Goal: Task Accomplishment & Management: Use online tool/utility

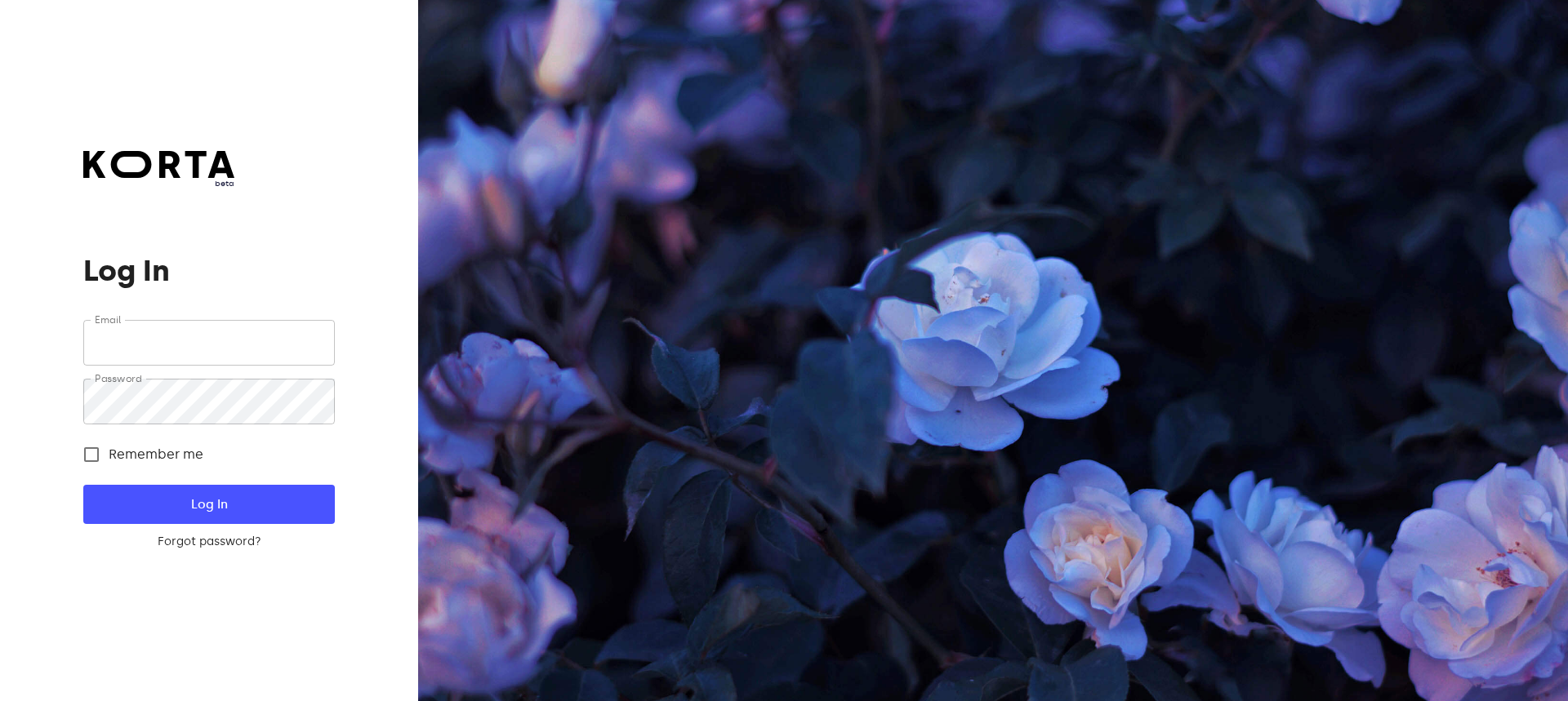
type input "[EMAIL_ADDRESS][DOMAIN_NAME]"
click at [187, 500] on span "Log In" at bounding box center [208, 504] width 198 height 21
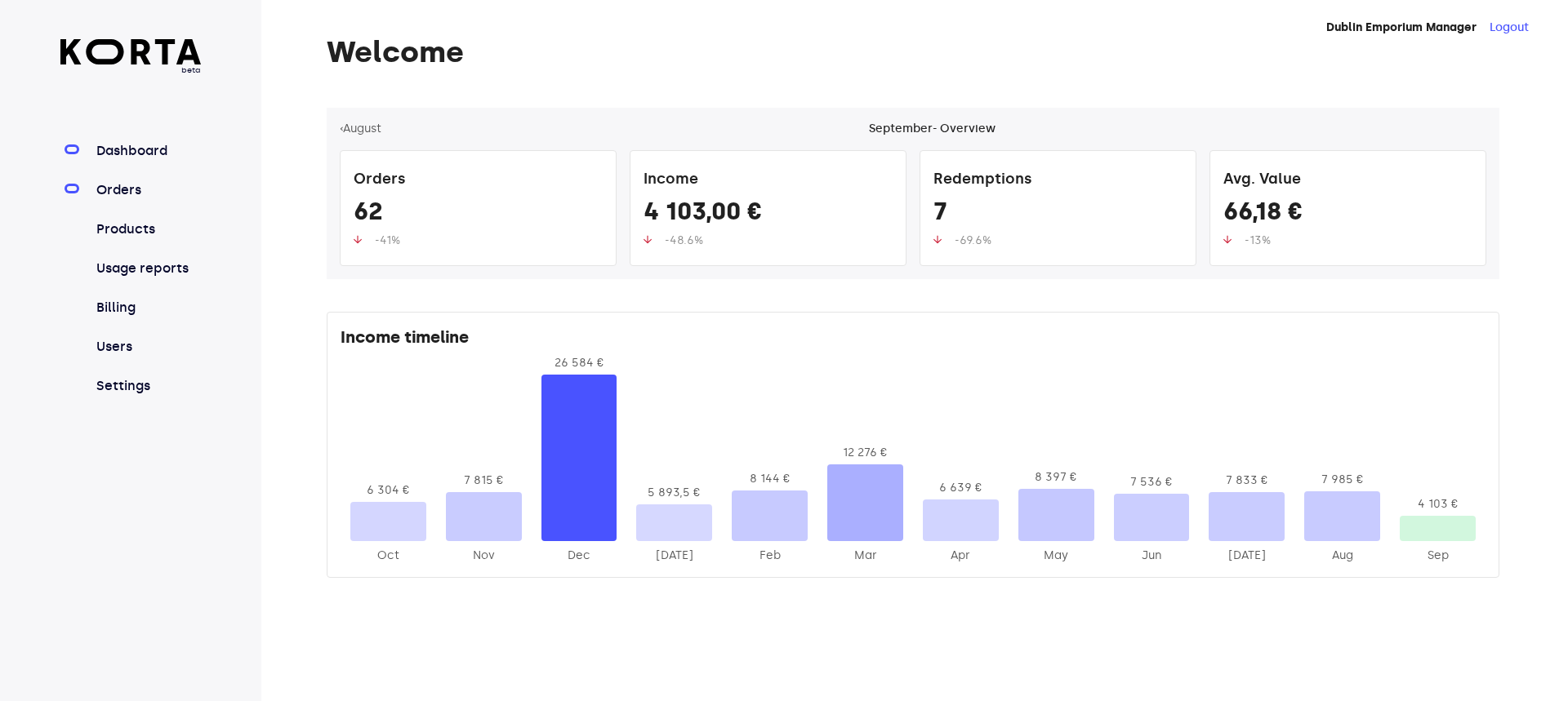
click at [114, 187] on link "Orders" at bounding box center [147, 190] width 108 height 20
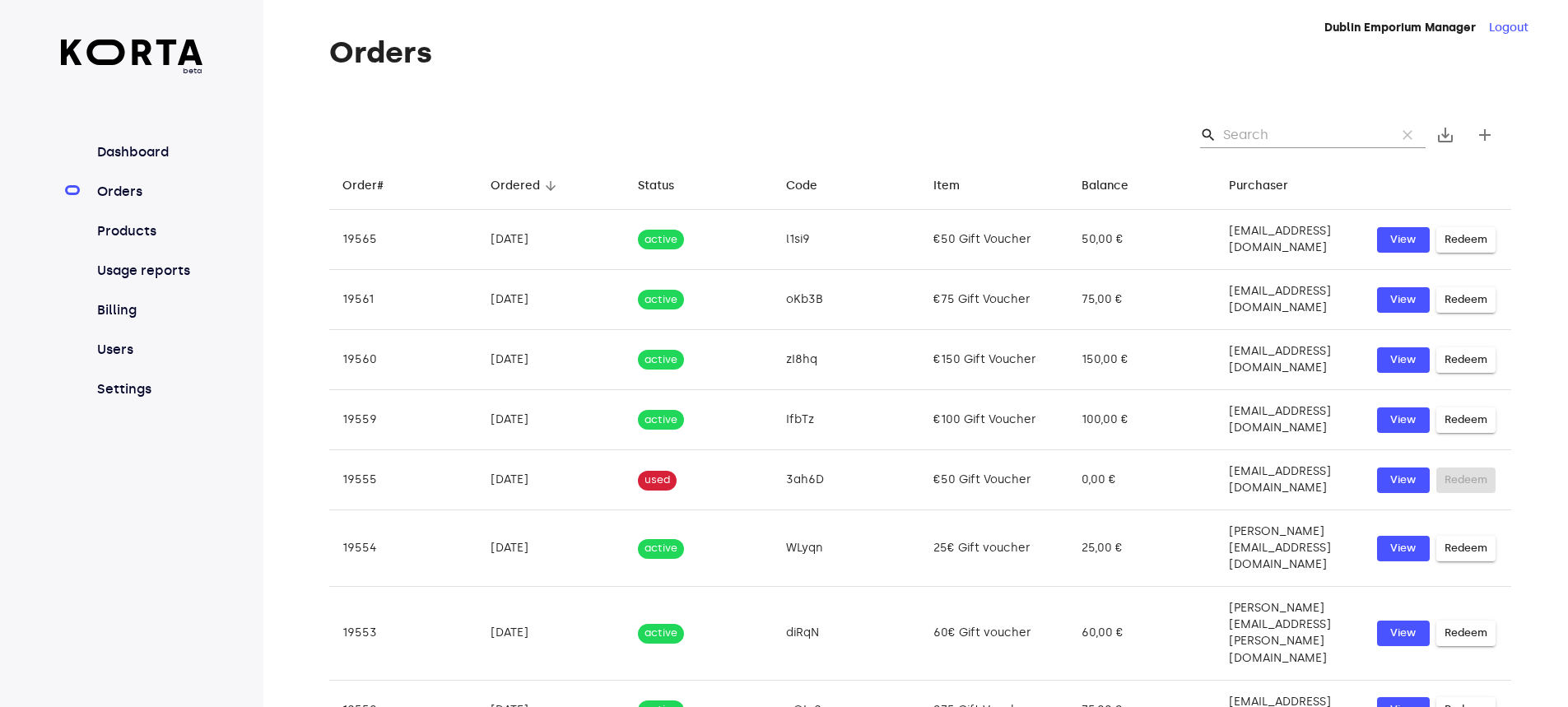
click at [1255, 134] on input "Search" at bounding box center [1303, 135] width 160 height 27
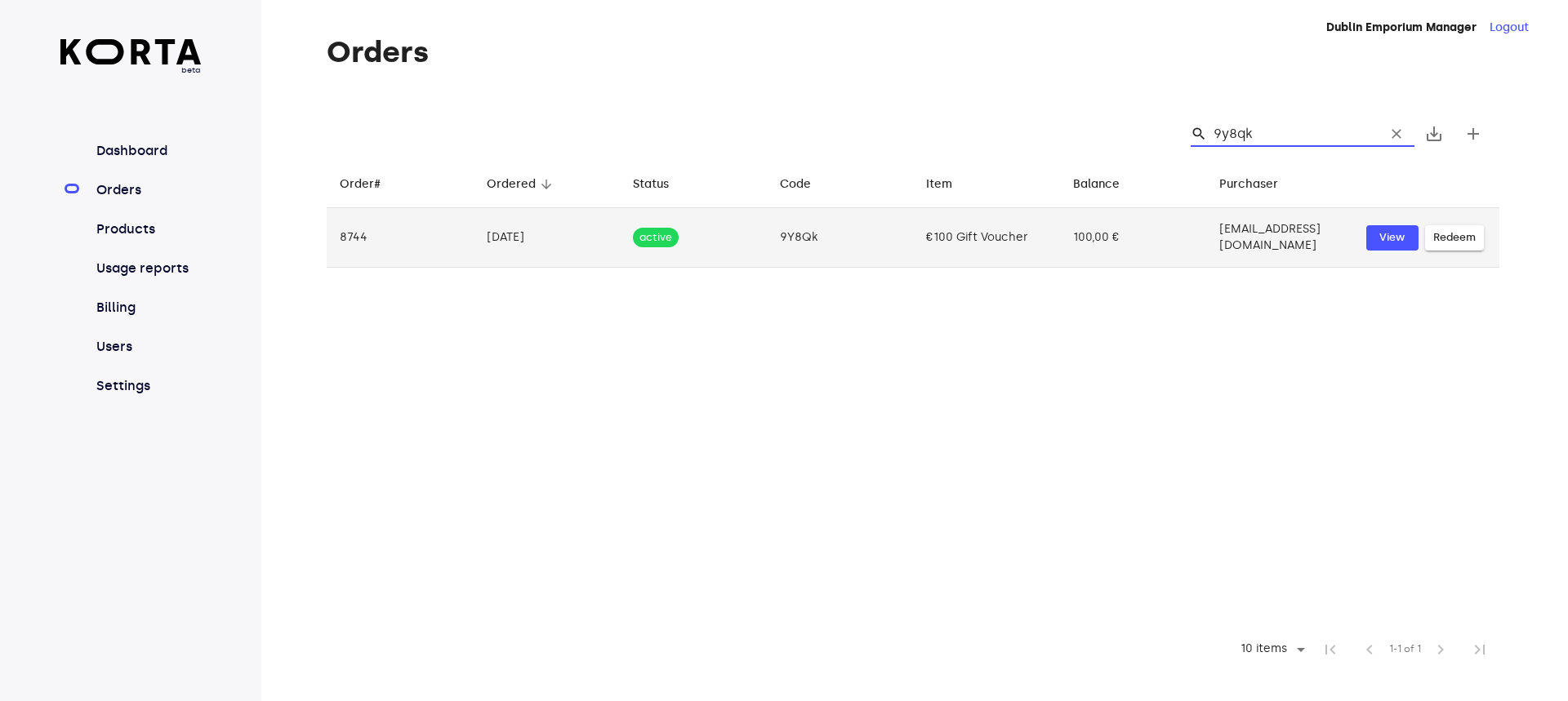
type input "9y8qk"
click at [1446, 230] on span "Redeem" at bounding box center [1454, 238] width 42 height 19
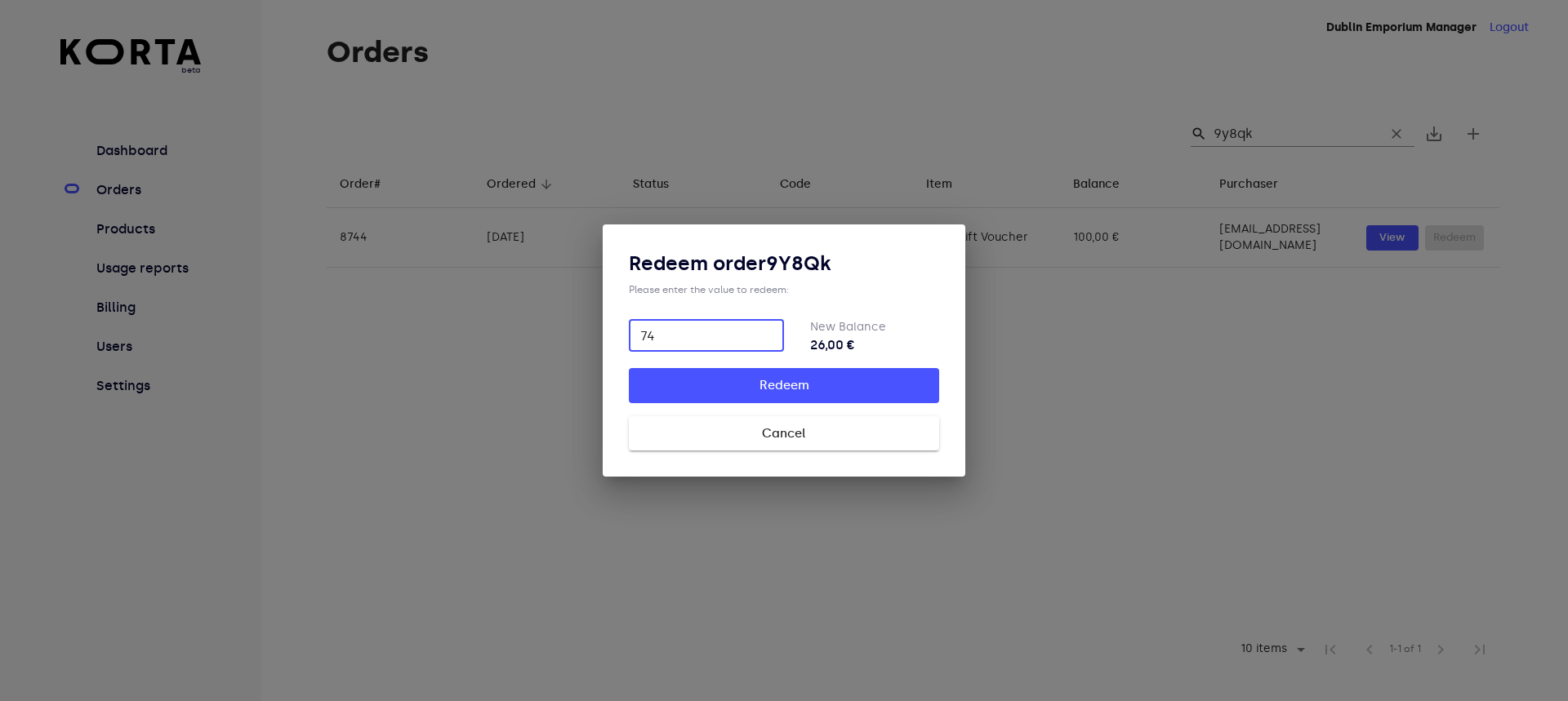
type input "74"
click at [767, 391] on span "Redeem" at bounding box center [784, 386] width 258 height 21
